Goal: Task Accomplishment & Management: Use online tool/utility

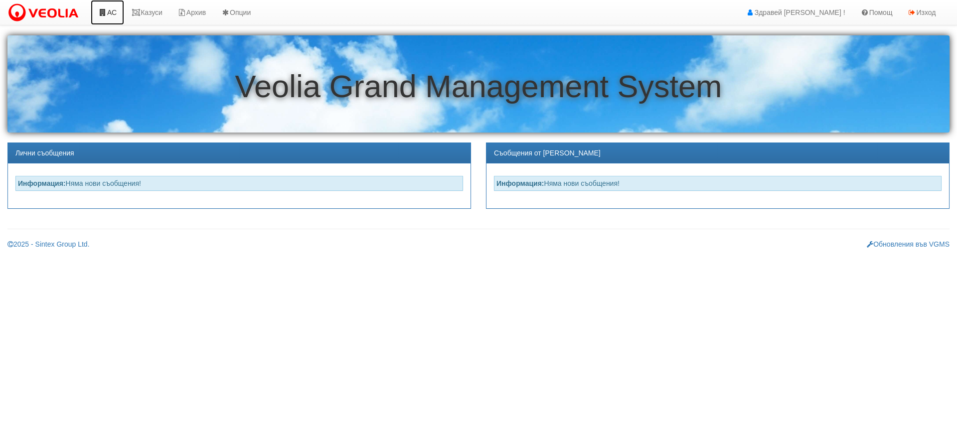
click at [117, 10] on link "АС" at bounding box center [107, 12] width 33 height 25
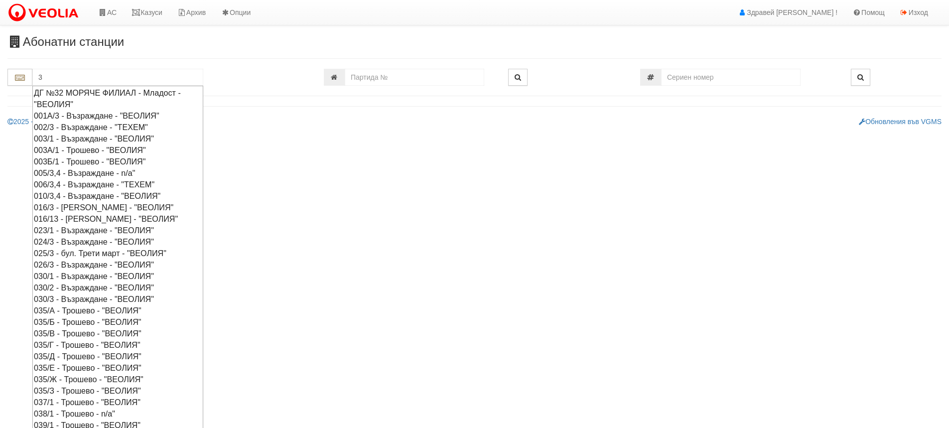
click at [83, 151] on div "003А/1 - Трошево - "ВЕОЛИЯ"" at bounding box center [118, 150] width 168 height 11
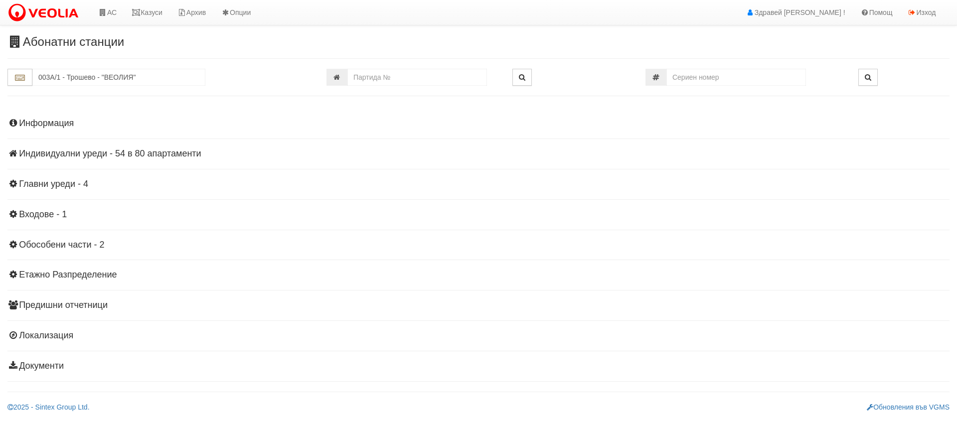
click at [40, 185] on h4 "Главни уреди - 4" at bounding box center [478, 184] width 942 height 10
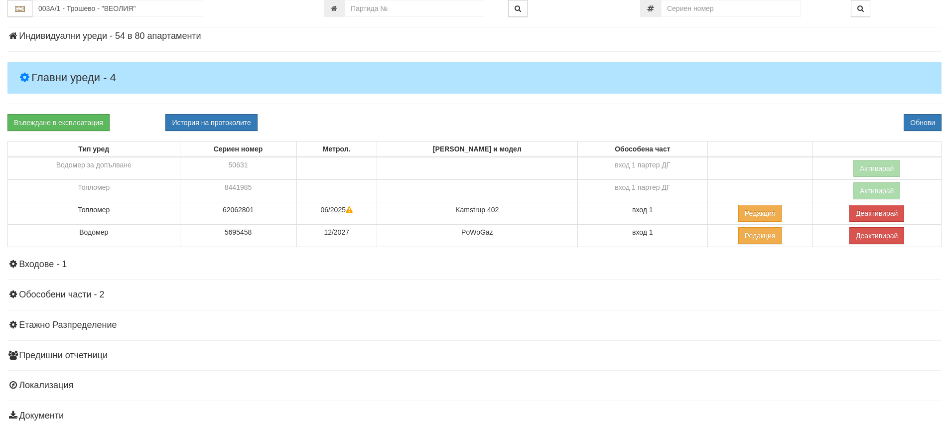
scroll to position [150, 0]
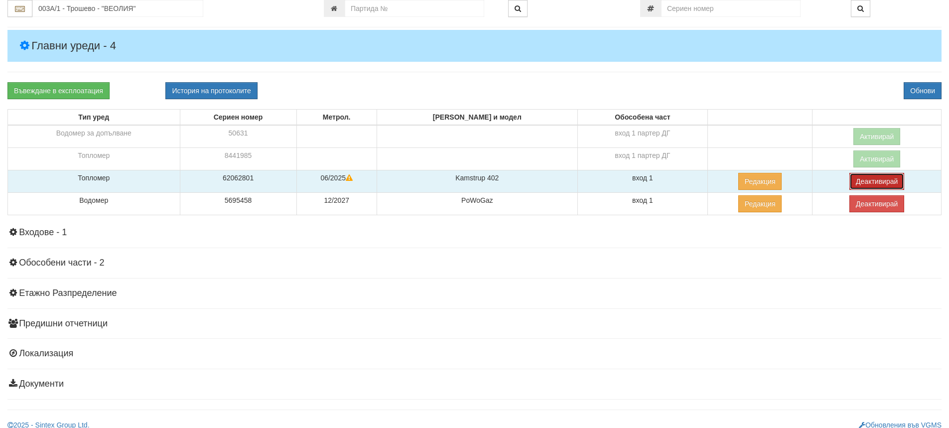
click at [882, 178] on button "Деактивирай" at bounding box center [877, 181] width 55 height 17
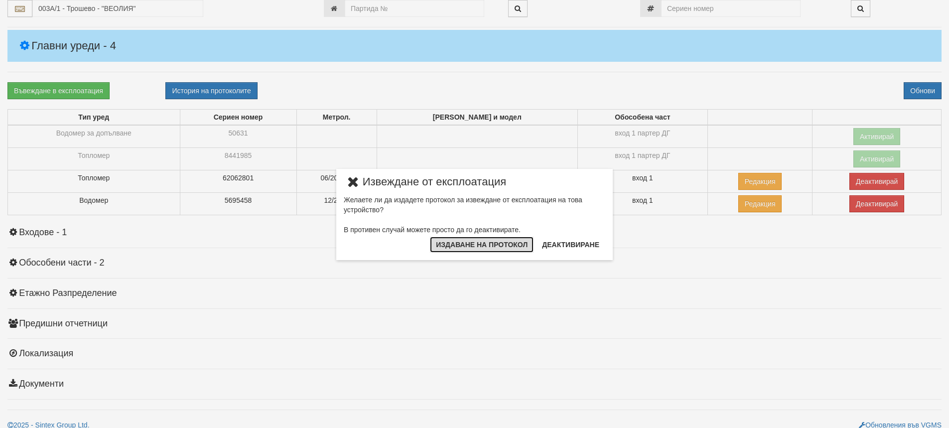
click at [476, 246] on button "Издаване на протокол" at bounding box center [482, 245] width 104 height 16
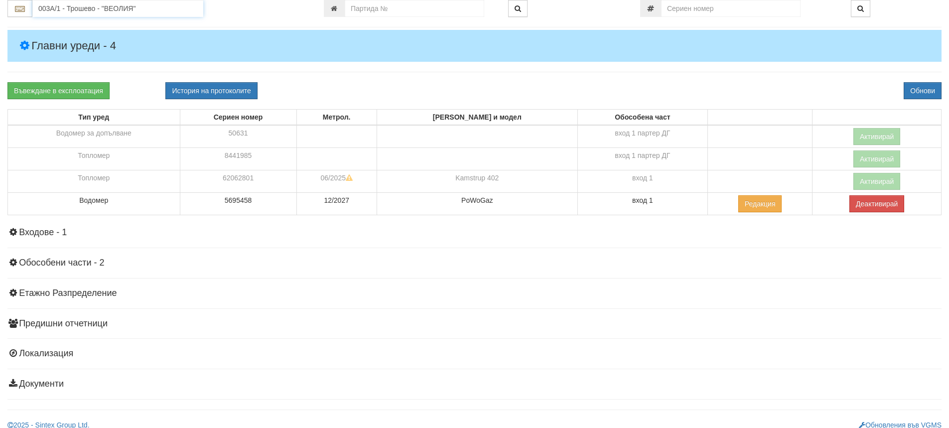
click at [55, 8] on input "003А/1 - Трошево - "ВЕОЛИЯ"" at bounding box center [117, 8] width 171 height 17
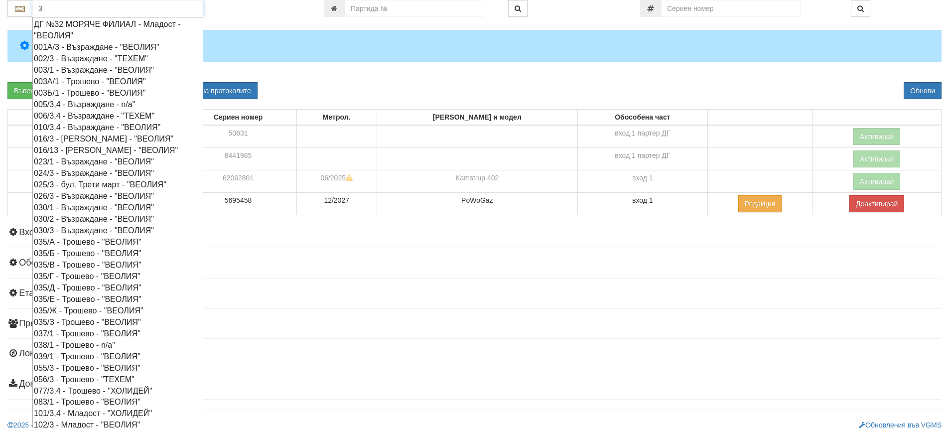
click at [58, 91] on div "003Б/1 - Трошево - "ВЕОЛИЯ"" at bounding box center [118, 92] width 168 height 11
type input "003Б/1 - Трошево - "ВЕОЛИЯ""
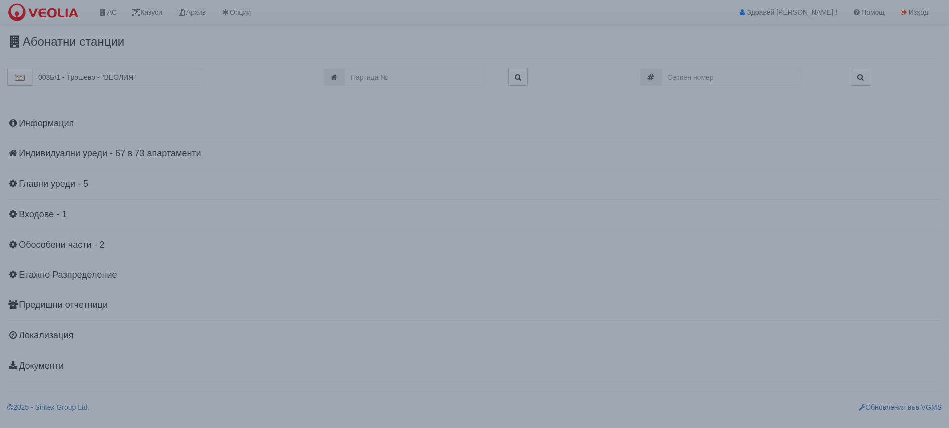
scroll to position [0, 0]
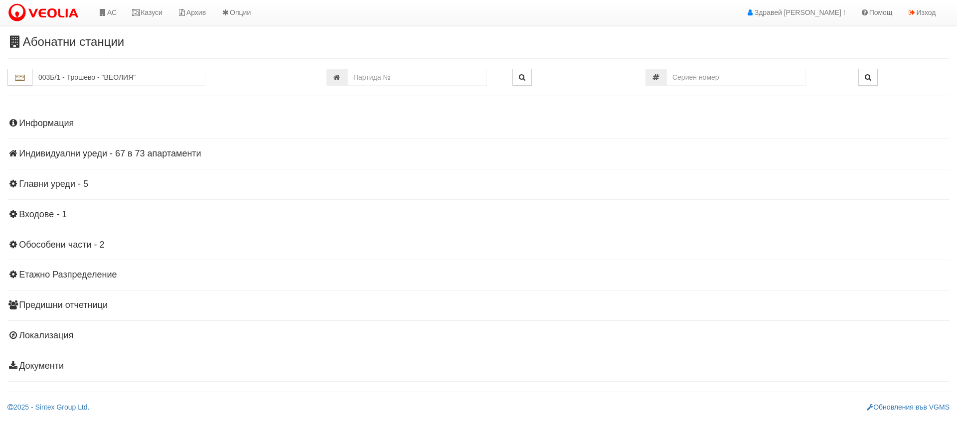
click at [70, 183] on h4 "Главни уреди - 5" at bounding box center [478, 184] width 942 height 10
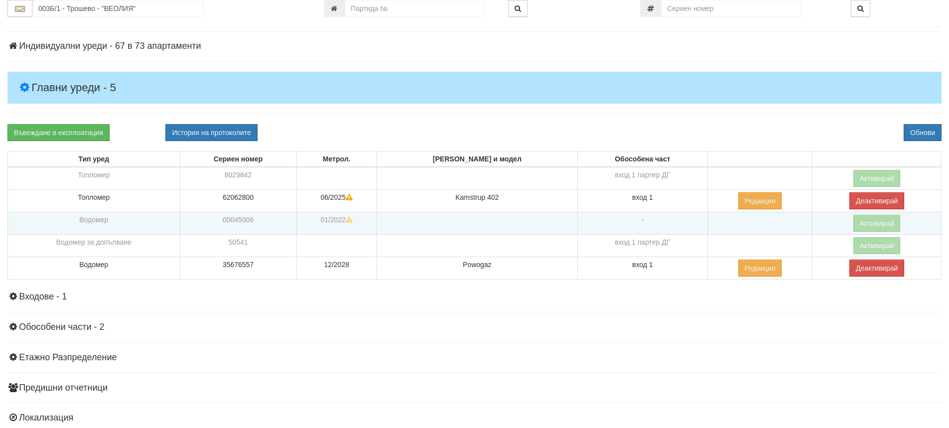
scroll to position [150, 0]
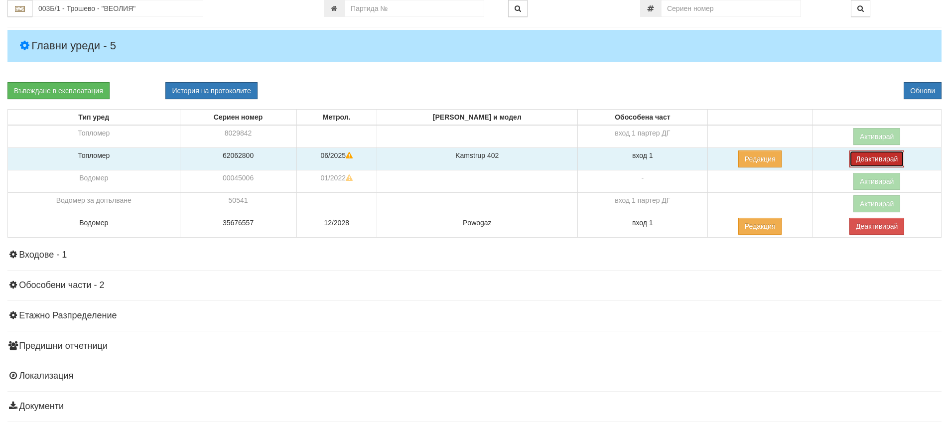
click at [866, 161] on button "Деактивирай" at bounding box center [877, 159] width 55 height 17
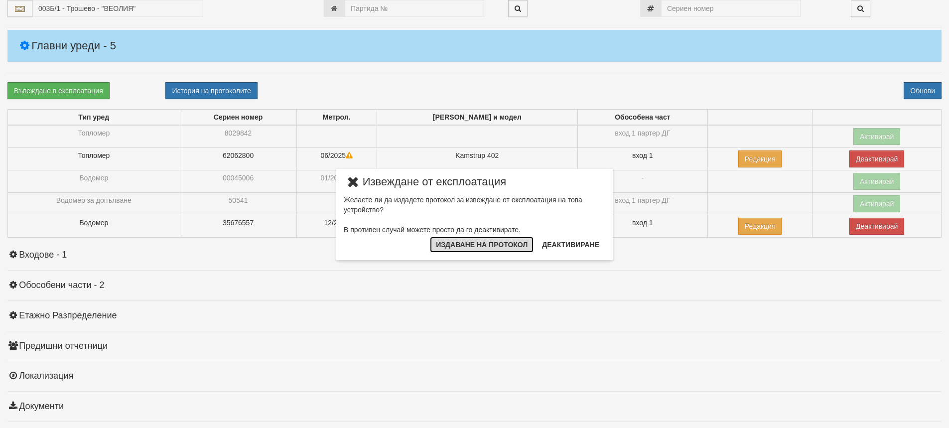
click at [470, 241] on button "Издаване на протокол" at bounding box center [482, 245] width 104 height 16
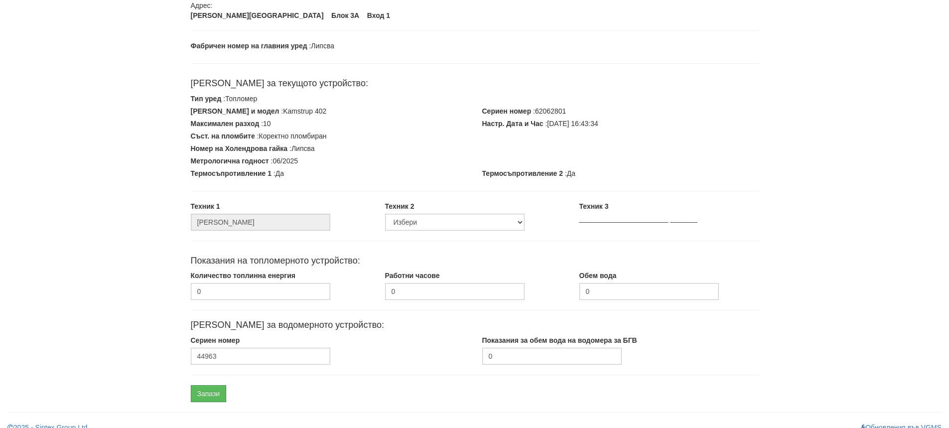
scroll to position [109, 0]
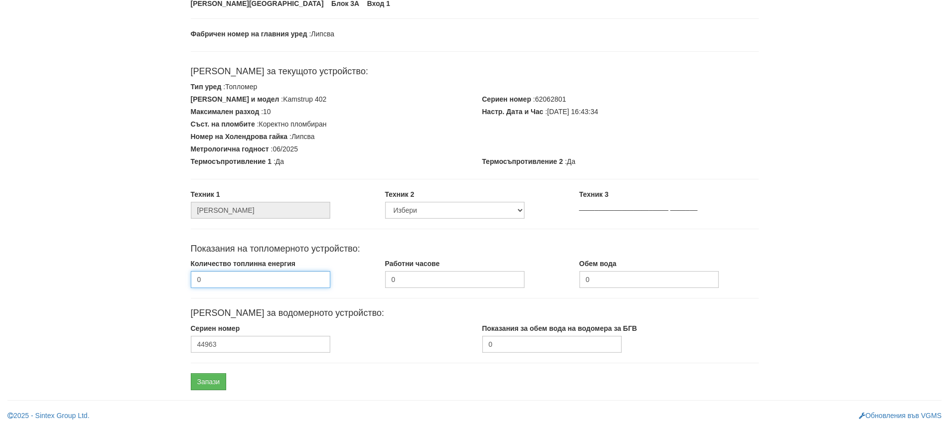
click at [240, 280] on input "0" at bounding box center [261, 279] width 140 height 17
type input "737.28"
click at [514, 345] on input "0" at bounding box center [552, 344] width 140 height 17
type input "7943"
click at [198, 384] on input "Запази" at bounding box center [209, 381] width 36 height 17
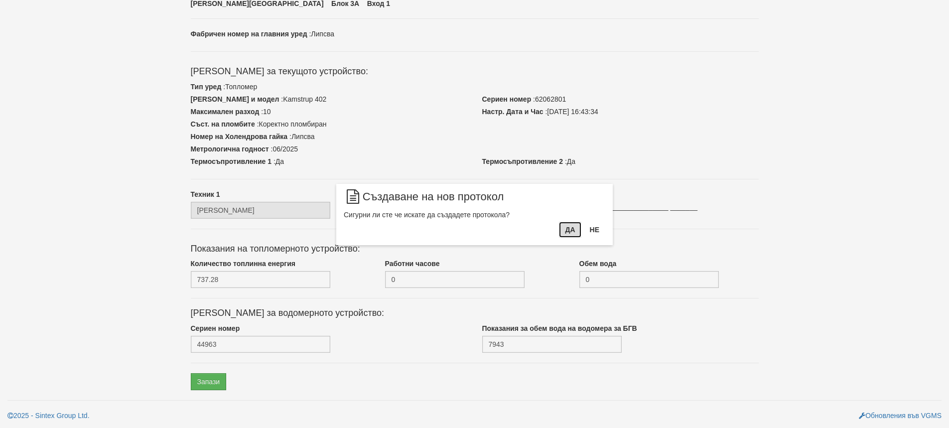
click at [564, 230] on button "Да" at bounding box center [570, 230] width 22 height 16
click at [577, 231] on button "Затвори" at bounding box center [582, 230] width 45 height 16
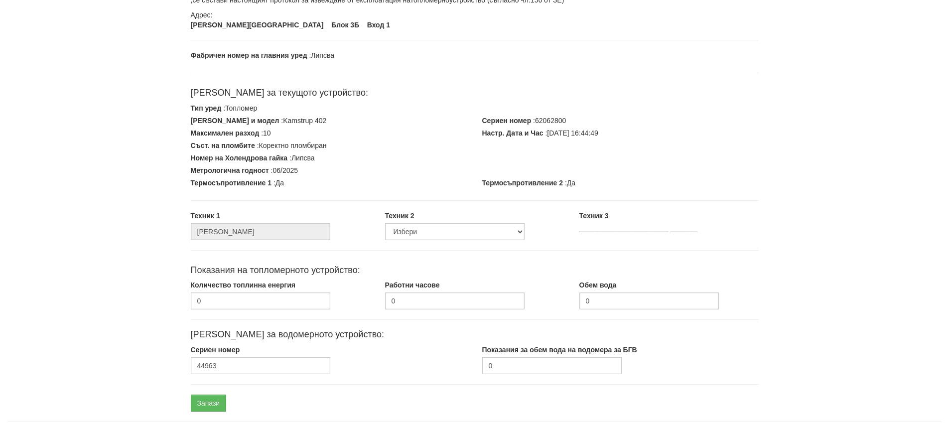
scroll to position [109, 0]
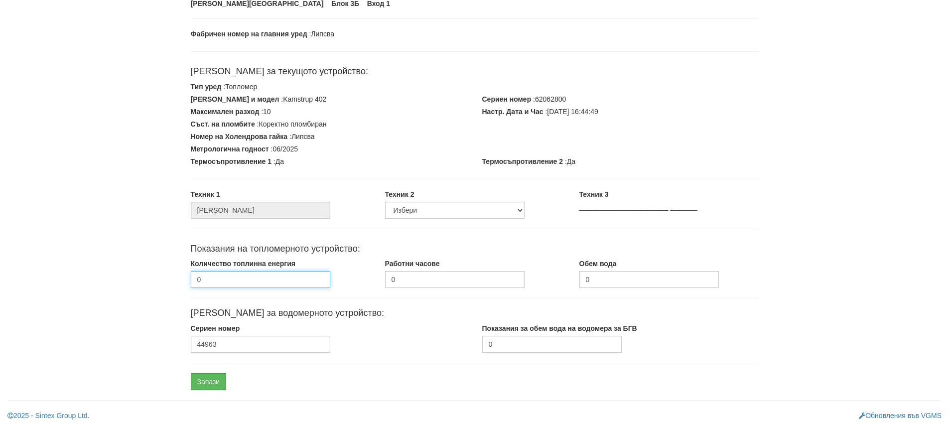
click at [241, 274] on input "0" at bounding box center [261, 279] width 140 height 17
type input "945.25"
click at [594, 283] on input "0" at bounding box center [650, 279] width 140 height 17
type input "9"
click at [548, 342] on input "0" at bounding box center [552, 344] width 140 height 17
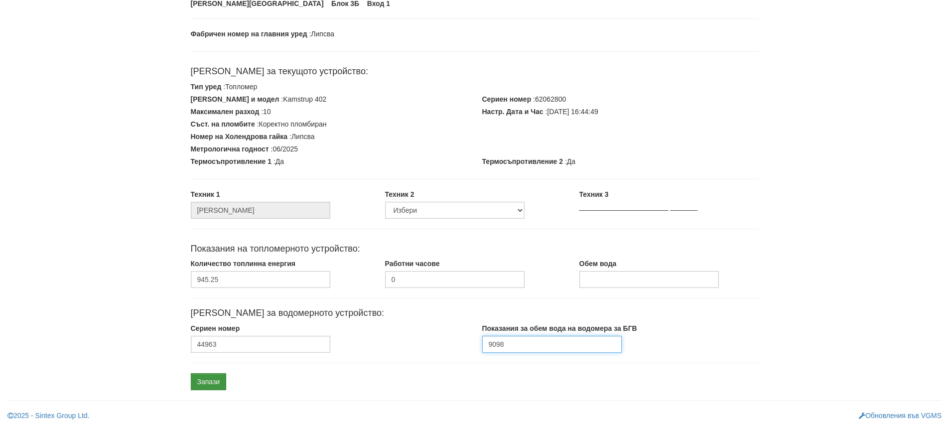
type input "9098"
click at [207, 380] on input "Запази" at bounding box center [209, 381] width 36 height 17
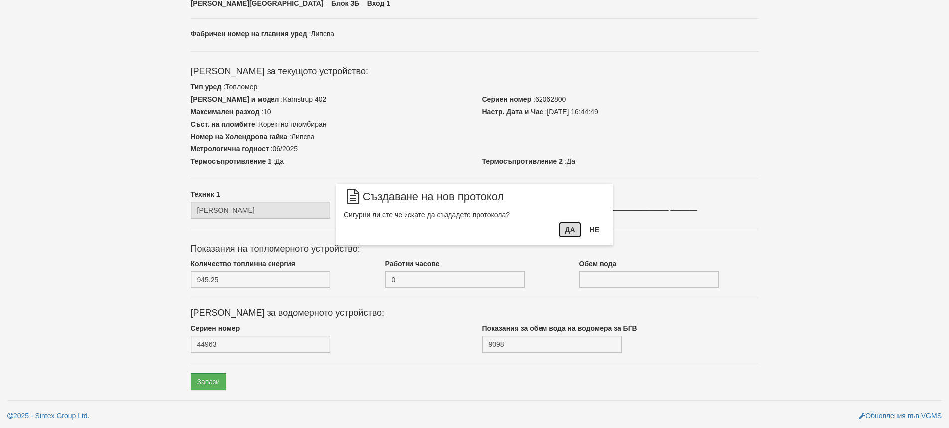
click at [567, 233] on button "Да" at bounding box center [570, 230] width 22 height 16
click at [577, 227] on button "Затвори" at bounding box center [582, 230] width 45 height 16
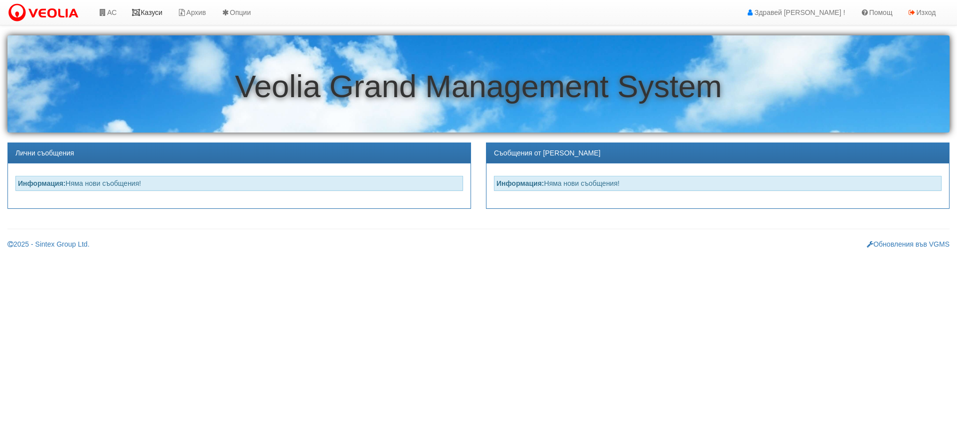
click at [148, 12] on link "Казуси" at bounding box center [147, 12] width 46 height 25
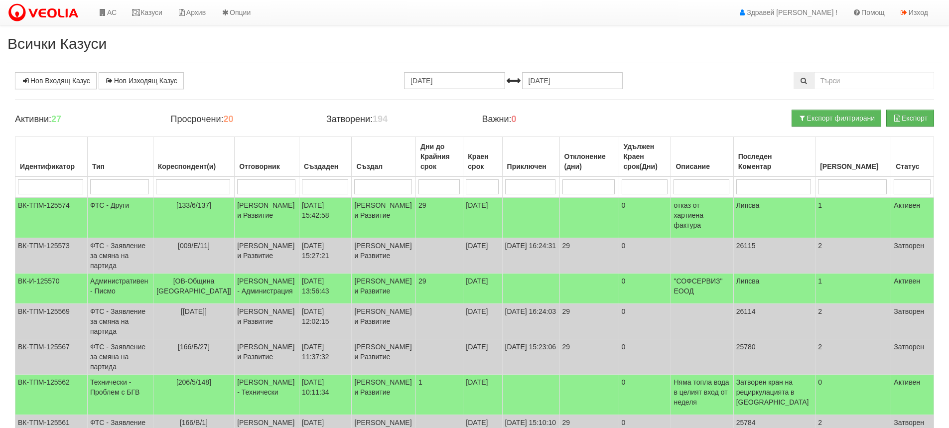
click at [203, 190] on input "search" at bounding box center [193, 186] width 74 height 15
type input "10"
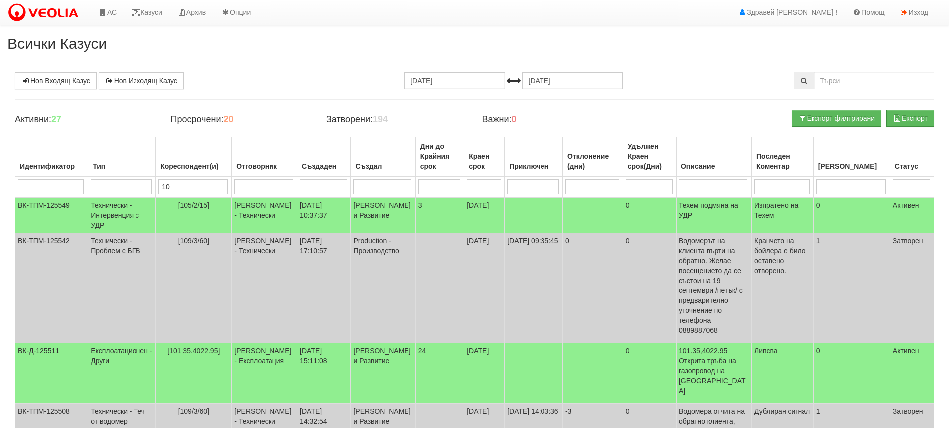
type input "109"
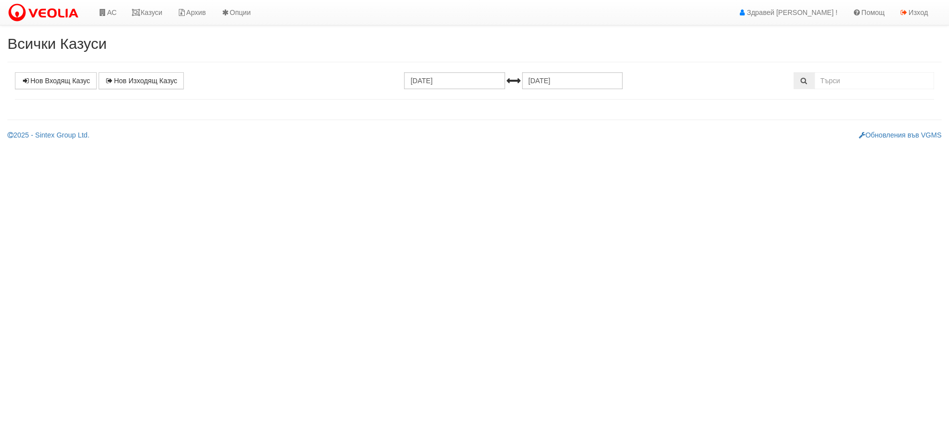
select select "1"
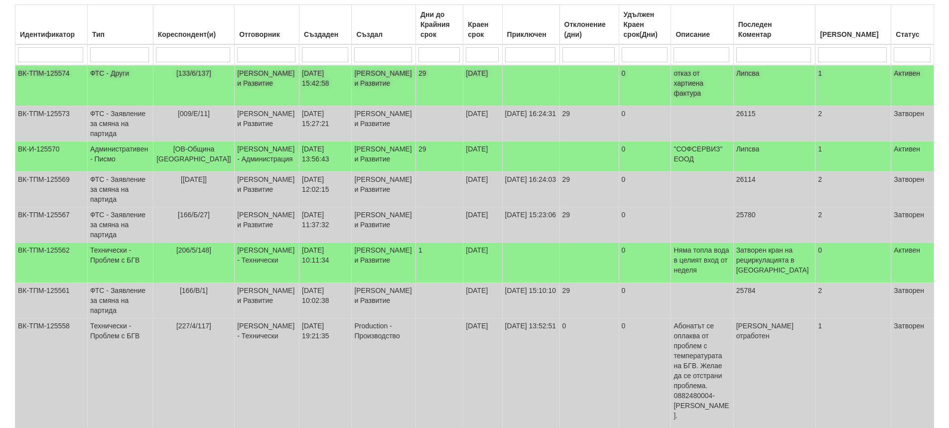
scroll to position [150, 0]
